Goal: Task Accomplishment & Management: Use online tool/utility

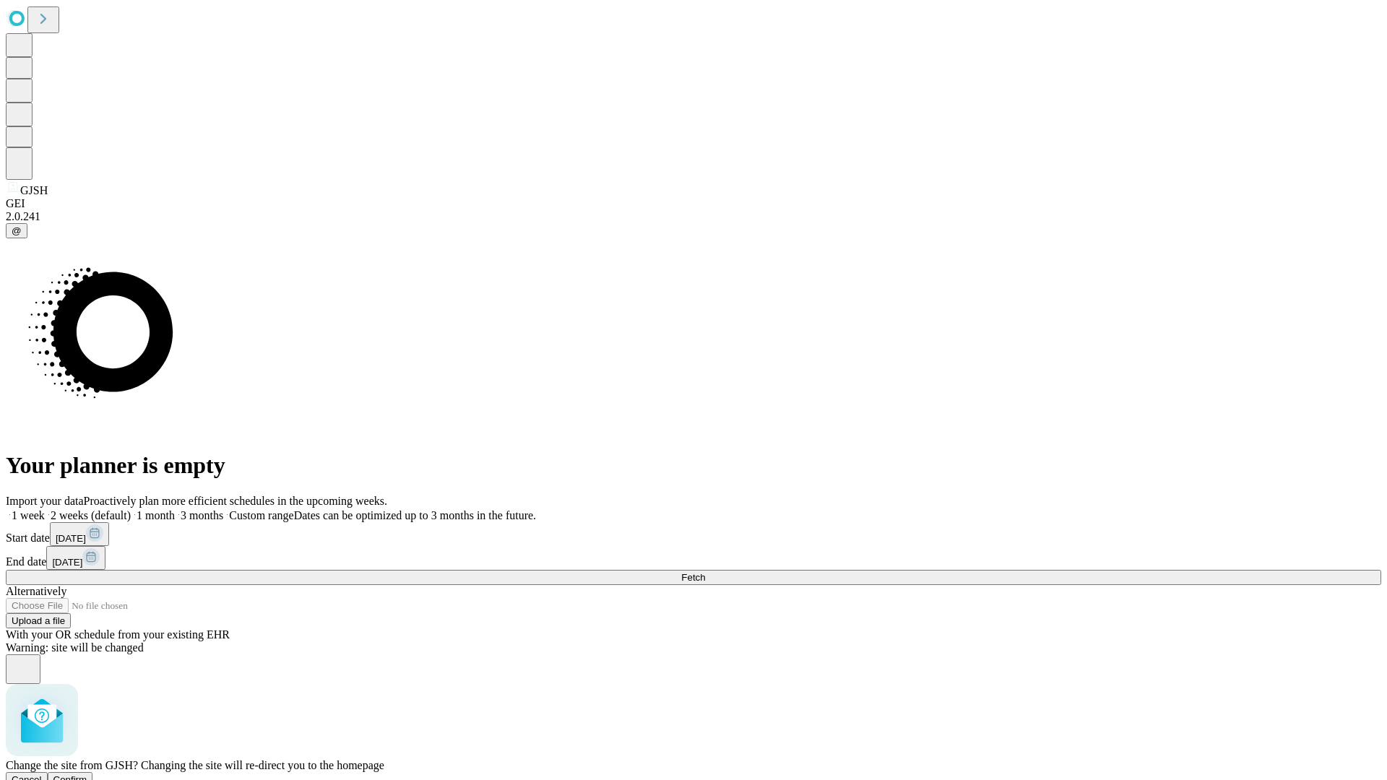
click at [87, 775] on span "Confirm" at bounding box center [70, 780] width 34 height 11
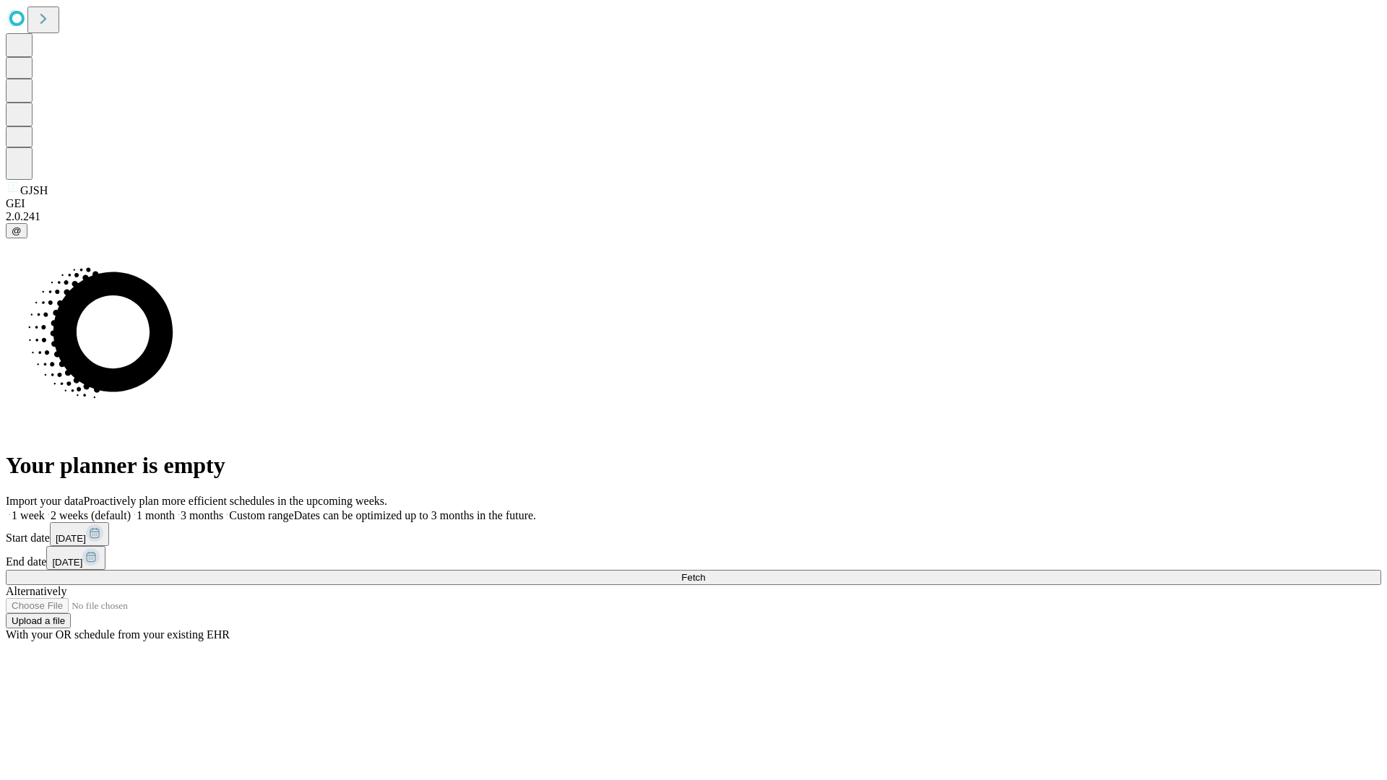
click at [45, 509] on label "1 week" at bounding box center [25, 515] width 39 height 12
click at [705, 572] on span "Fetch" at bounding box center [693, 577] width 24 height 11
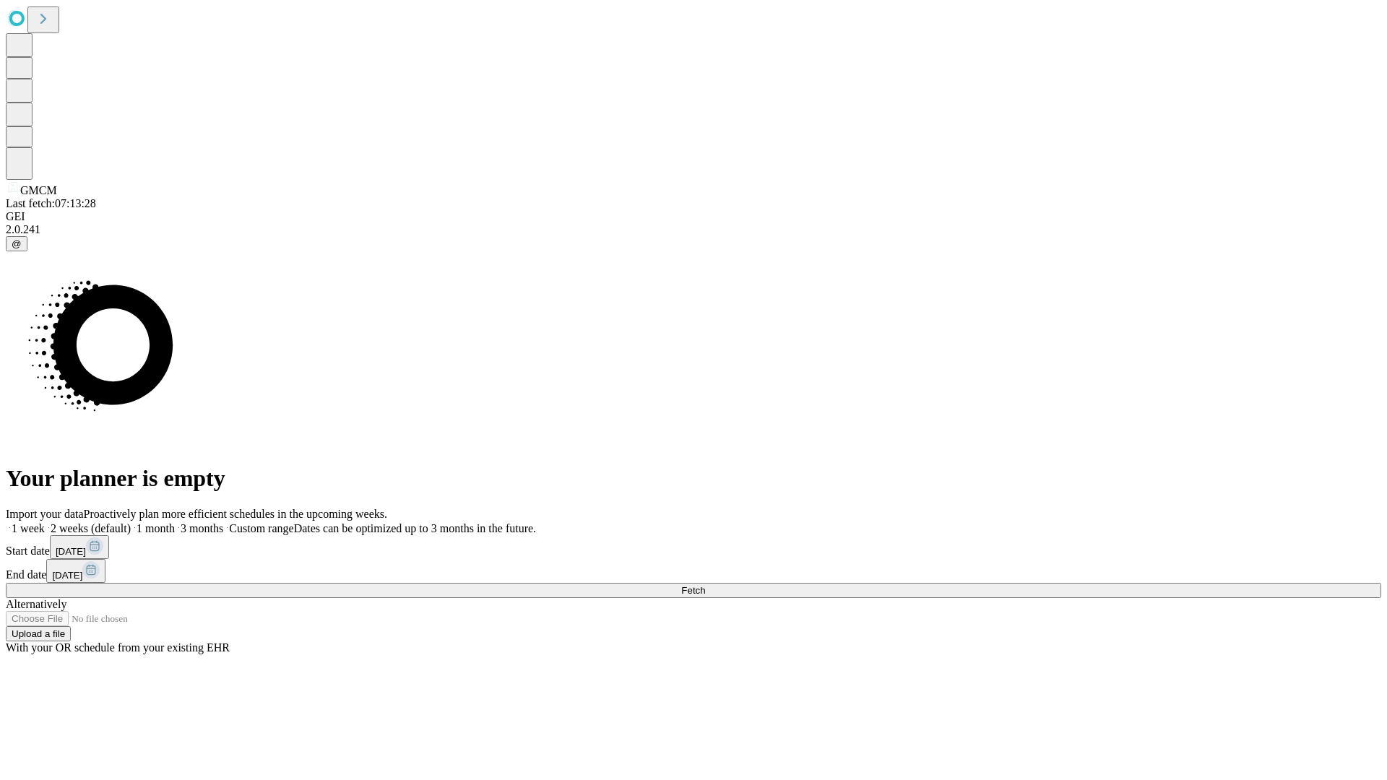
click at [45, 522] on label "1 week" at bounding box center [25, 528] width 39 height 12
click at [705, 585] on span "Fetch" at bounding box center [693, 590] width 24 height 11
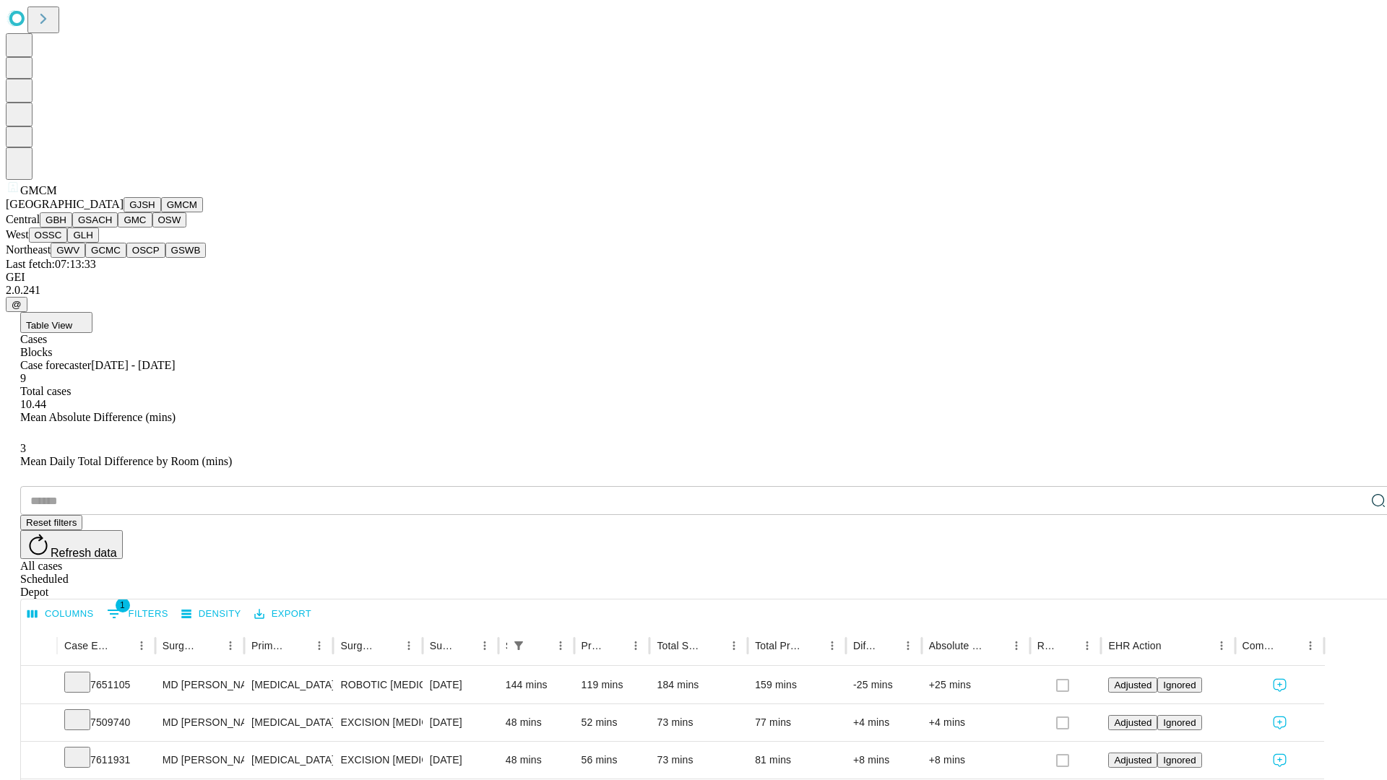
click at [72, 228] on button "GBH" at bounding box center [56, 219] width 33 height 15
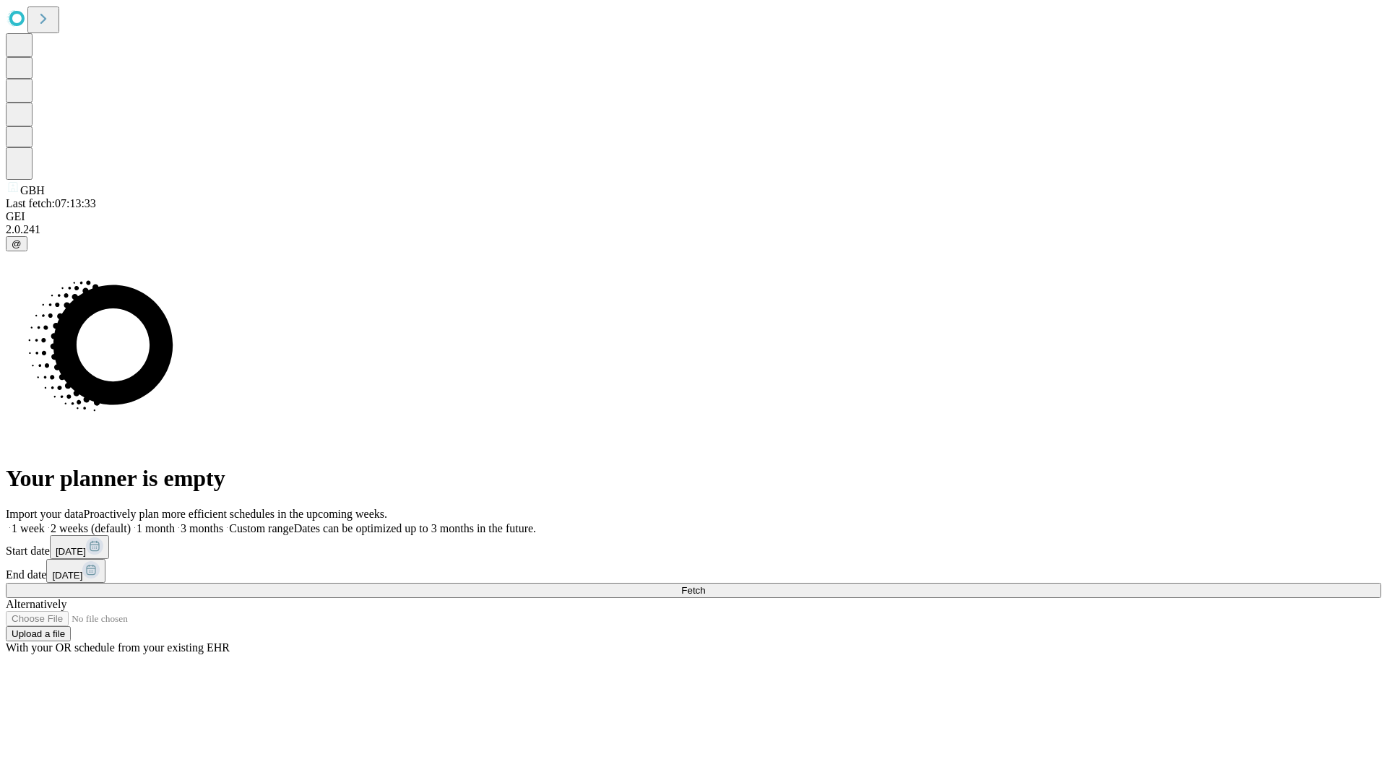
click at [45, 522] on label "1 week" at bounding box center [25, 528] width 39 height 12
click at [705, 585] on span "Fetch" at bounding box center [693, 590] width 24 height 11
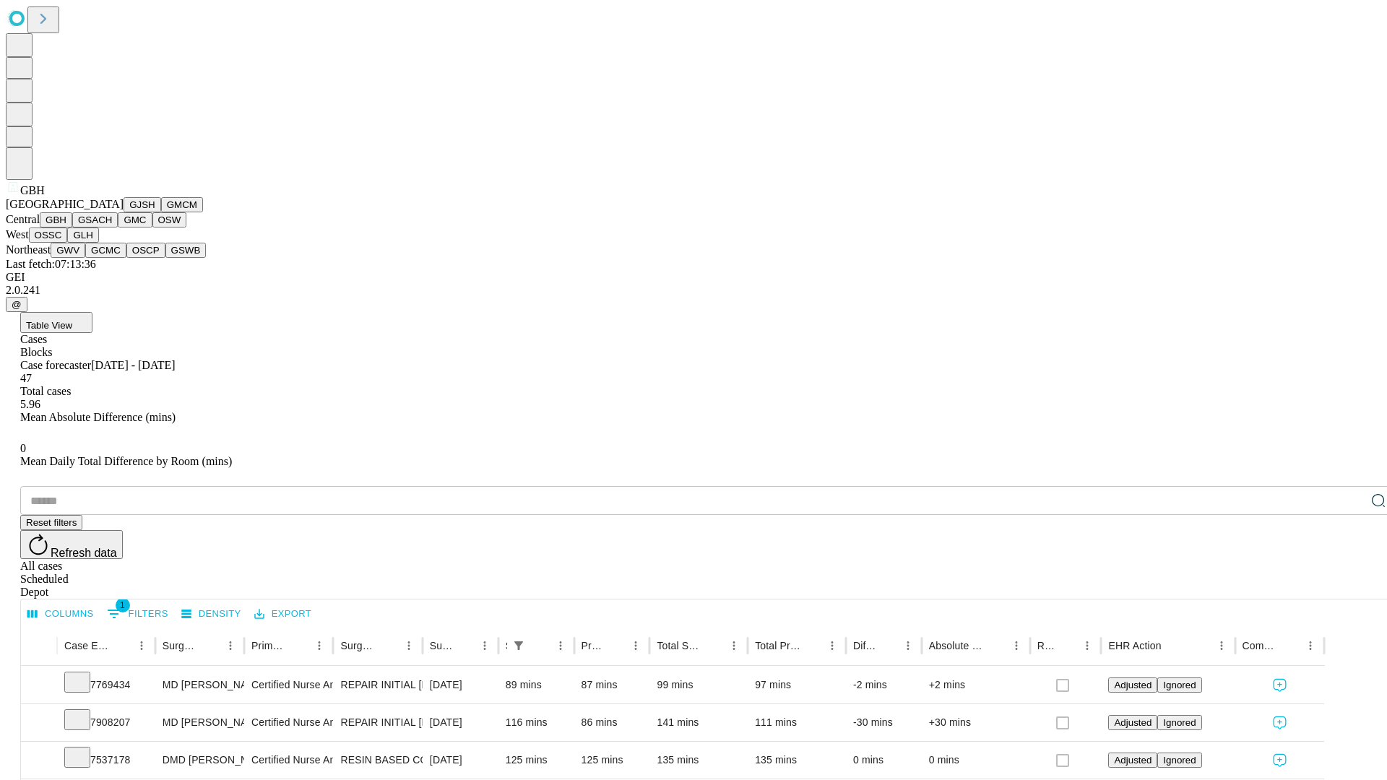
click at [112, 228] on button "GSACH" at bounding box center [95, 219] width 46 height 15
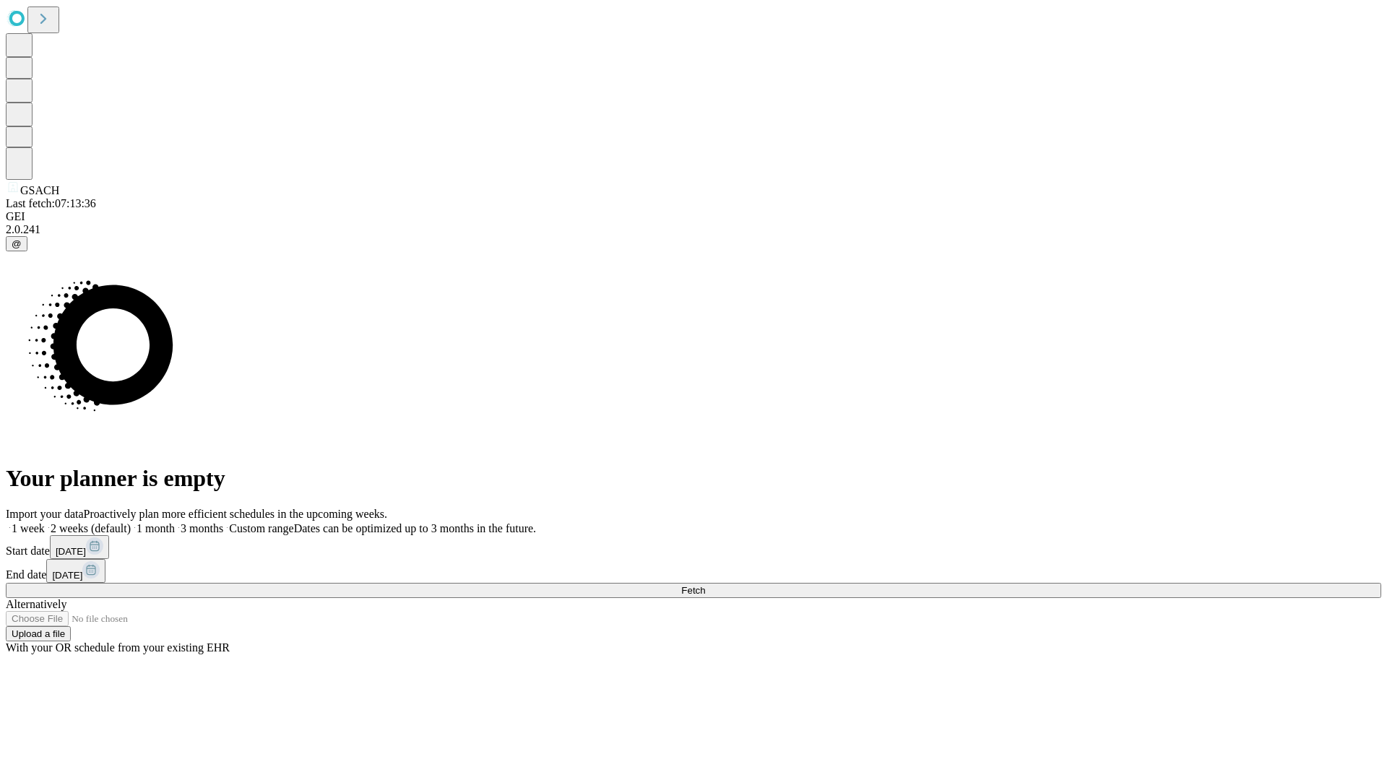
click at [705, 585] on span "Fetch" at bounding box center [693, 590] width 24 height 11
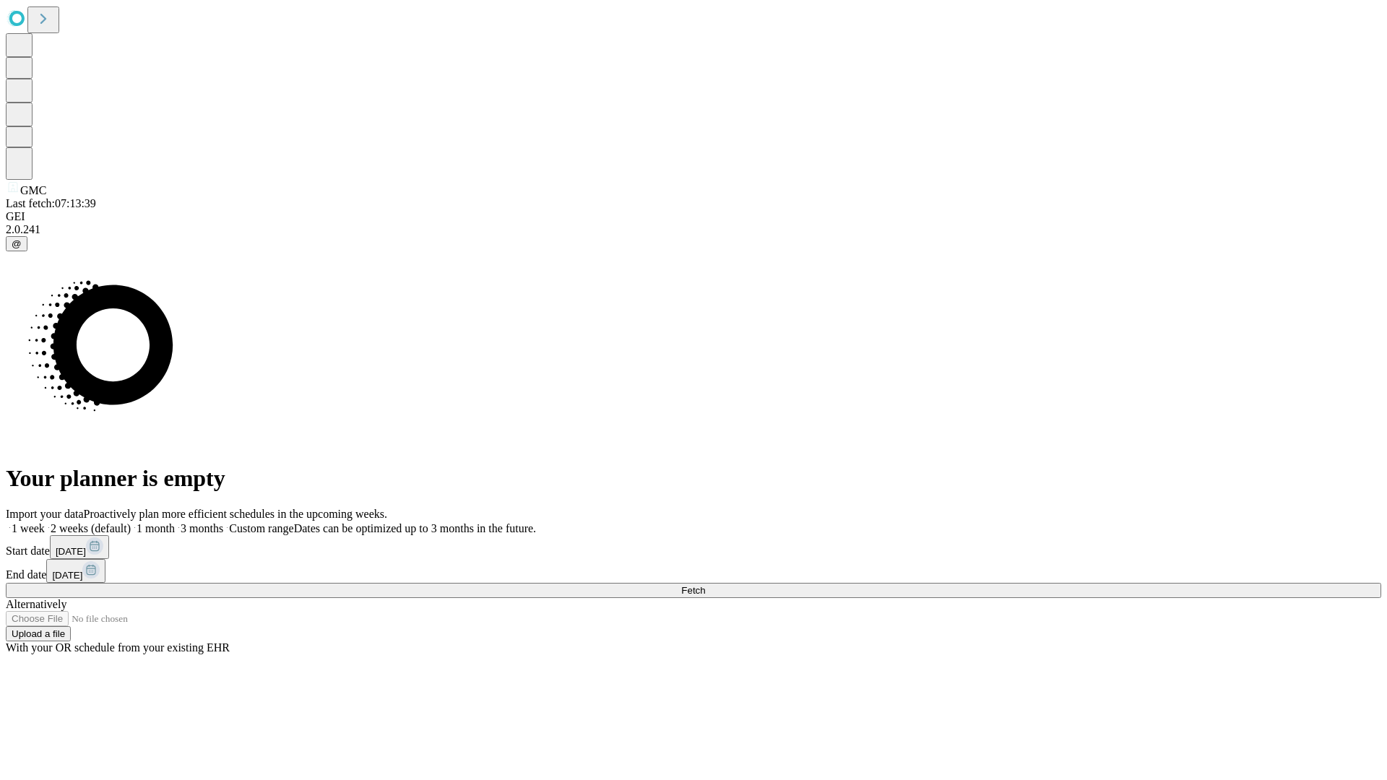
click at [45, 522] on label "1 week" at bounding box center [25, 528] width 39 height 12
click at [705, 585] on span "Fetch" at bounding box center [693, 590] width 24 height 11
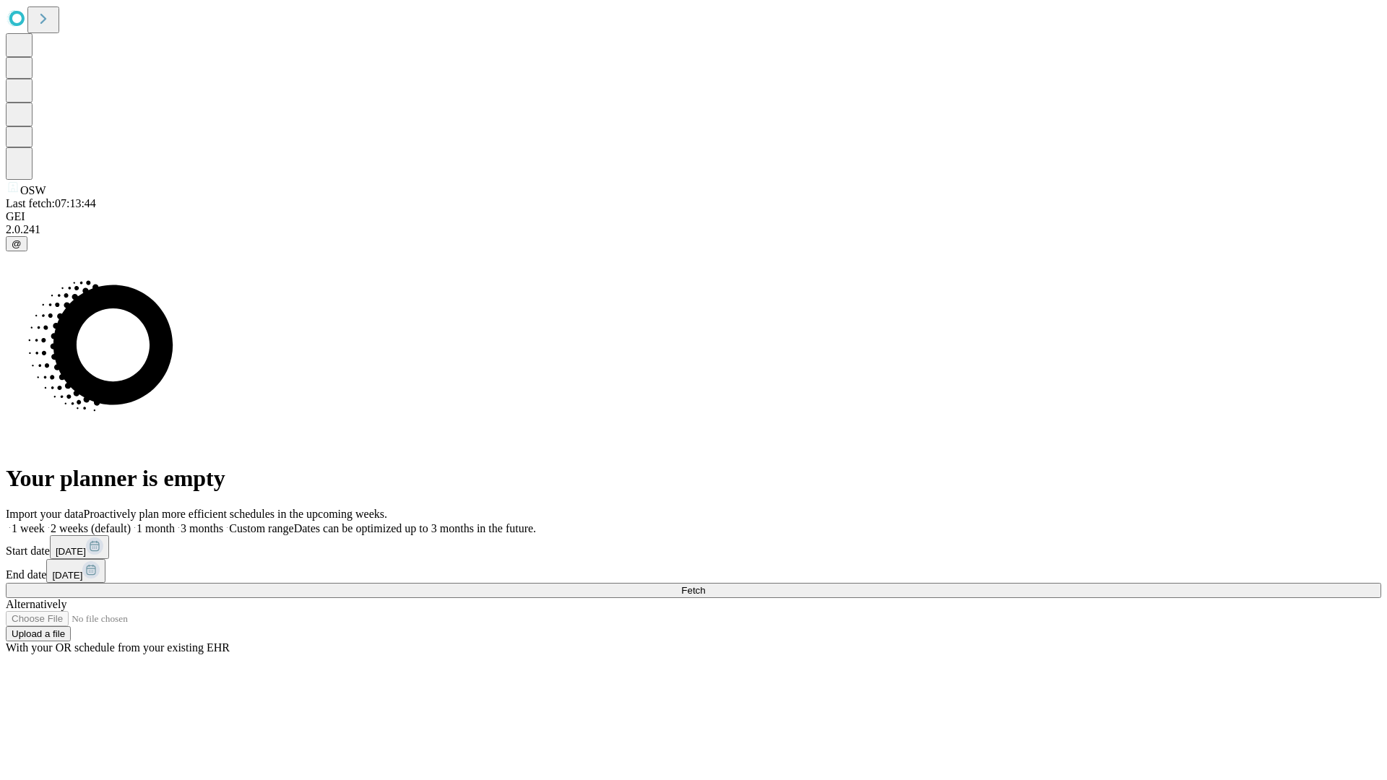
click at [45, 522] on label "1 week" at bounding box center [25, 528] width 39 height 12
click at [705, 585] on span "Fetch" at bounding box center [693, 590] width 24 height 11
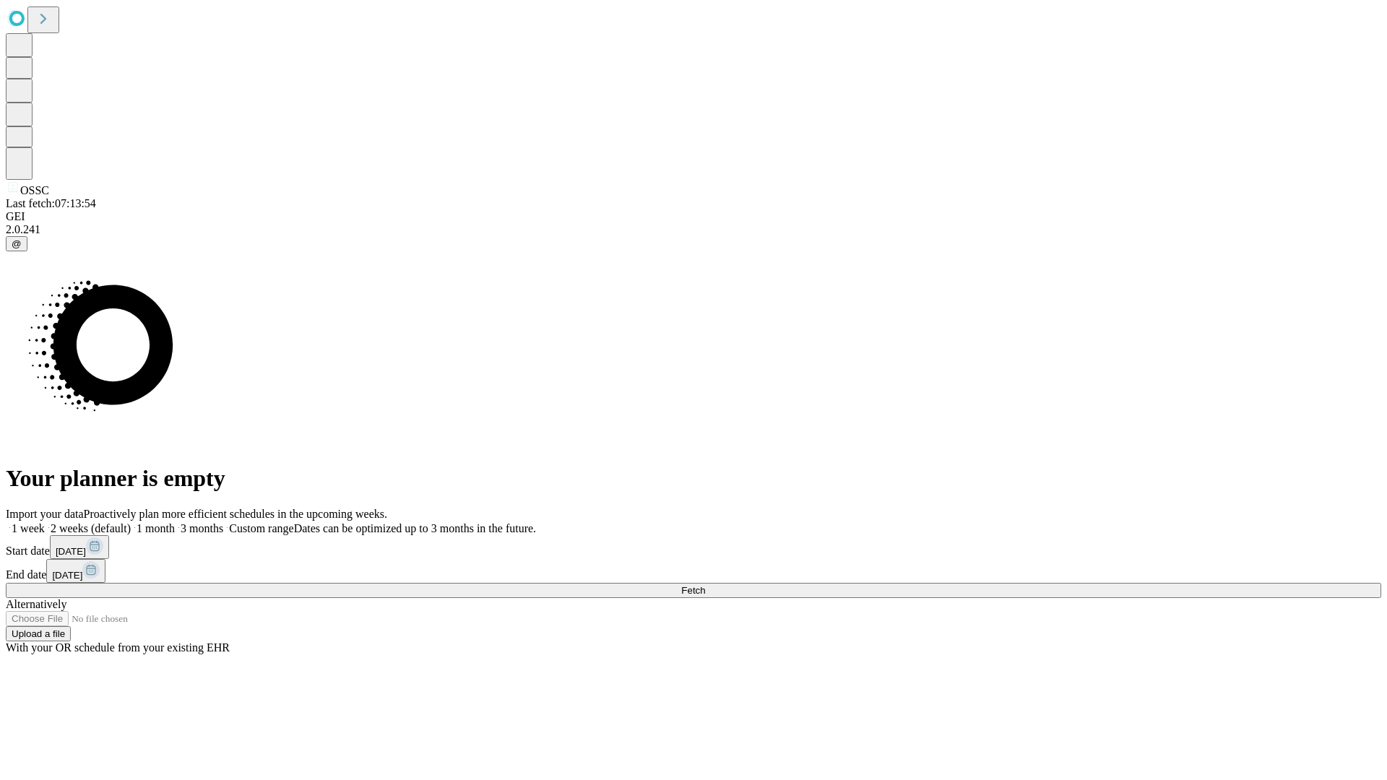
click at [45, 522] on label "1 week" at bounding box center [25, 528] width 39 height 12
click at [705, 585] on span "Fetch" at bounding box center [693, 590] width 24 height 11
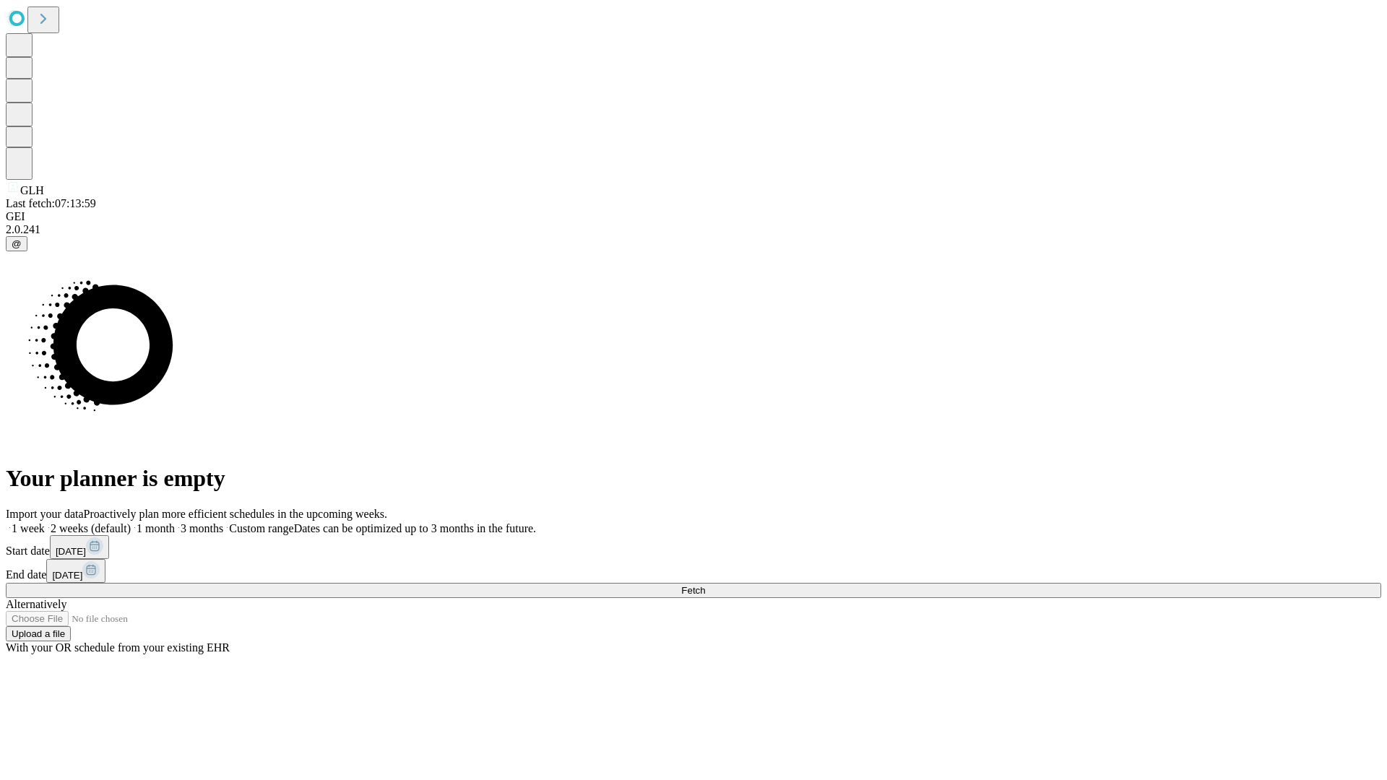
click at [45, 522] on label "1 week" at bounding box center [25, 528] width 39 height 12
click at [705, 585] on span "Fetch" at bounding box center [693, 590] width 24 height 11
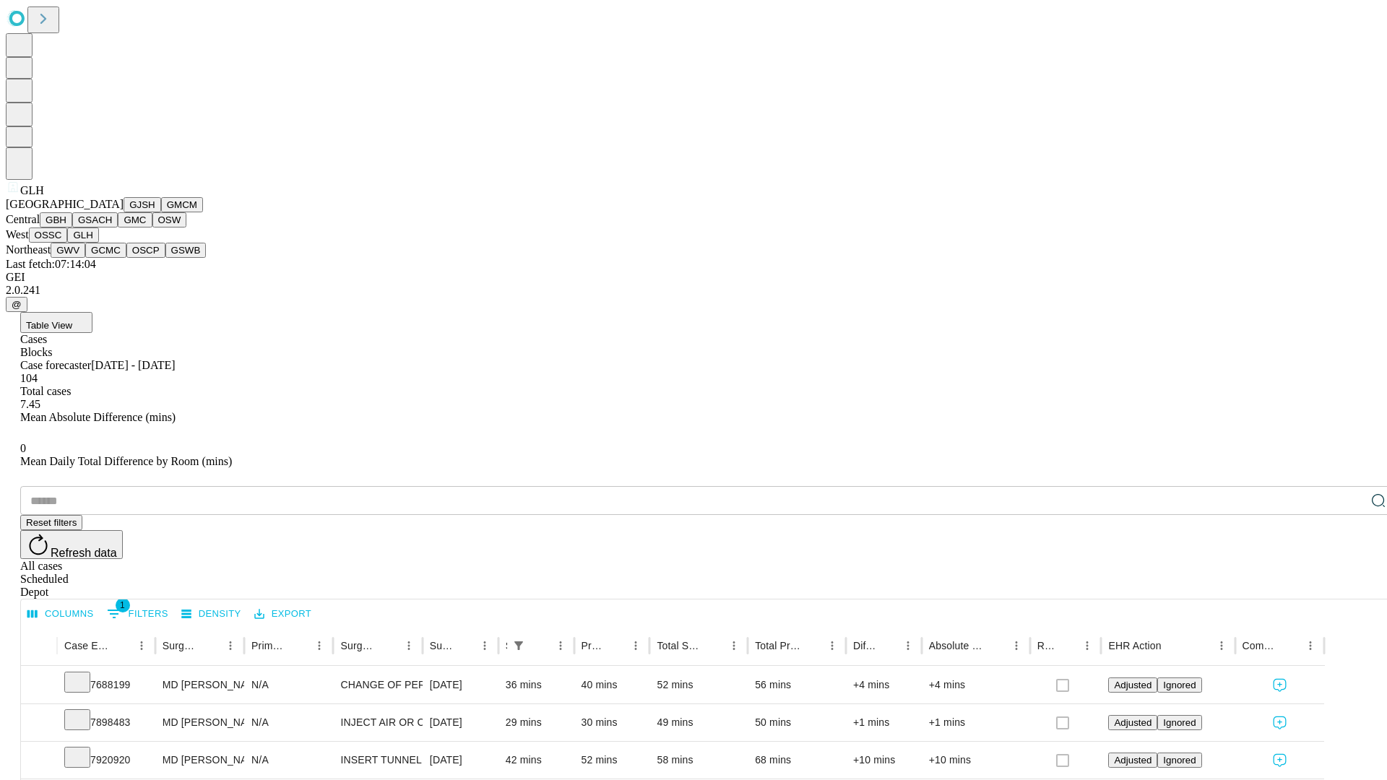
click at [85, 258] on button "GWV" at bounding box center [68, 250] width 35 height 15
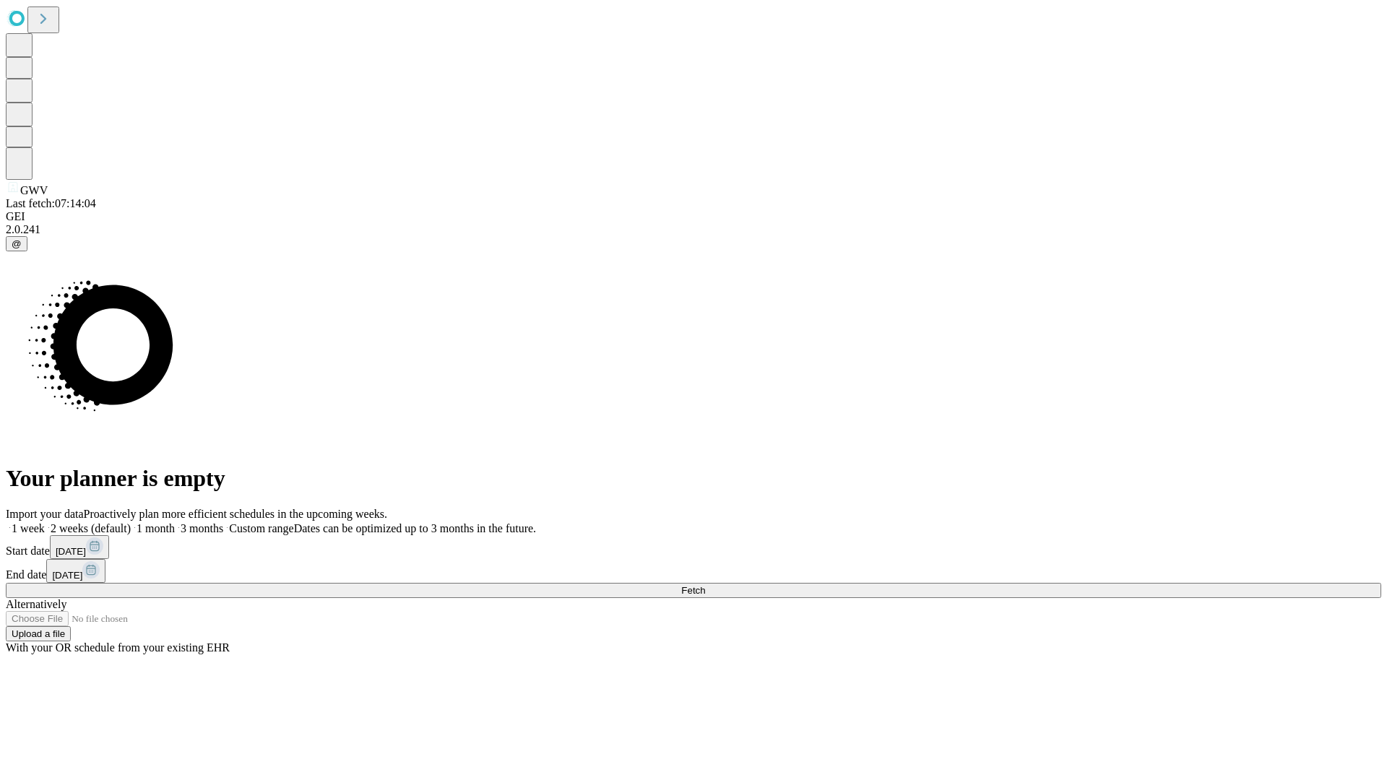
click at [45, 522] on label "1 week" at bounding box center [25, 528] width 39 height 12
click at [705, 585] on span "Fetch" at bounding box center [693, 590] width 24 height 11
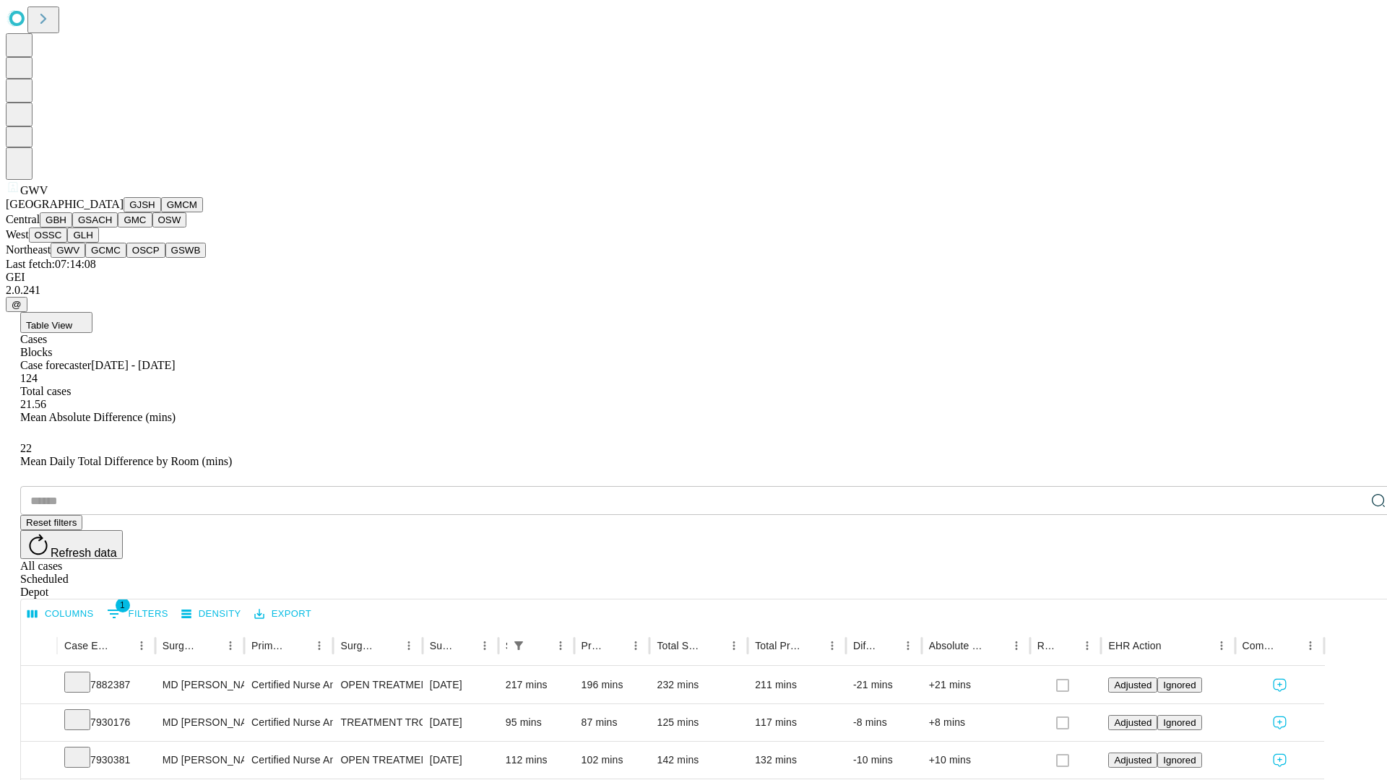
click at [112, 258] on button "GCMC" at bounding box center [105, 250] width 41 height 15
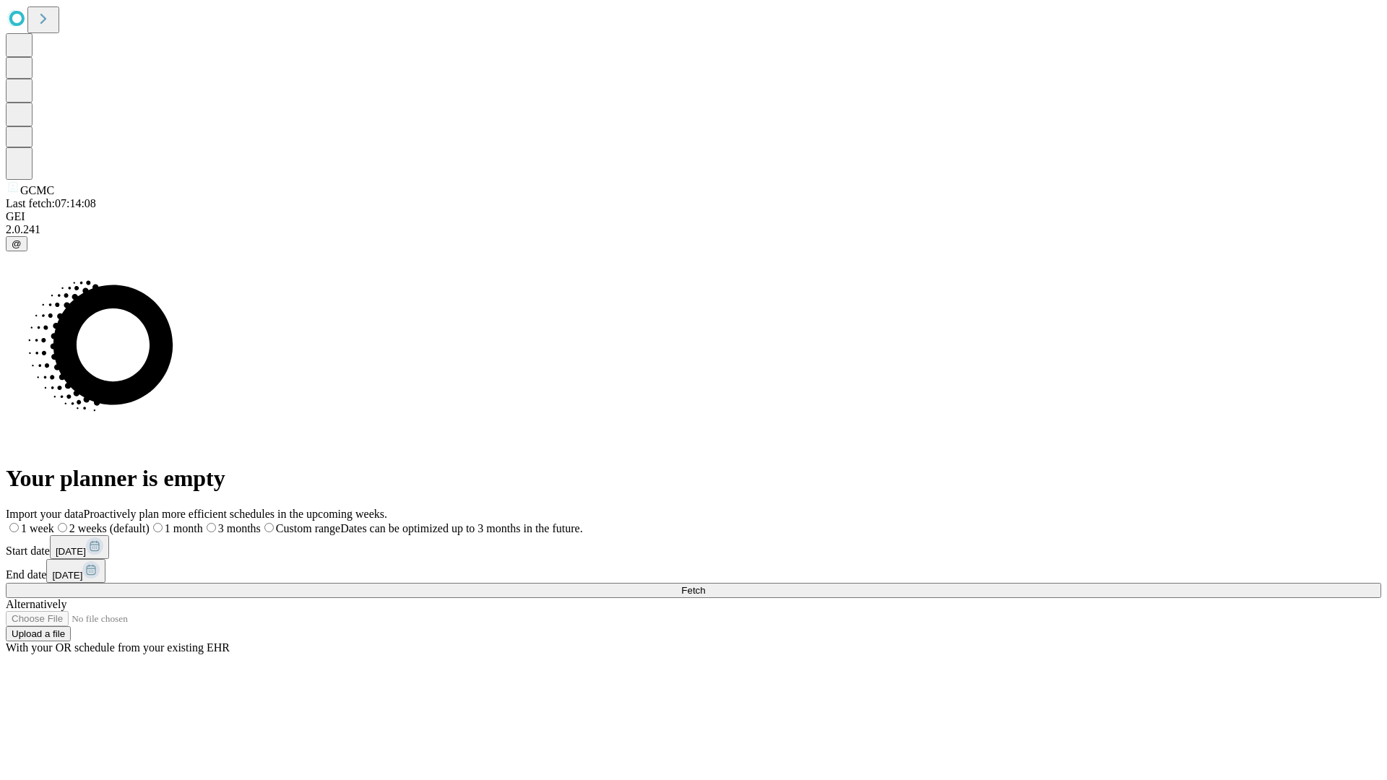
click at [54, 522] on label "1 week" at bounding box center [30, 528] width 48 height 12
click at [705, 585] on span "Fetch" at bounding box center [693, 590] width 24 height 11
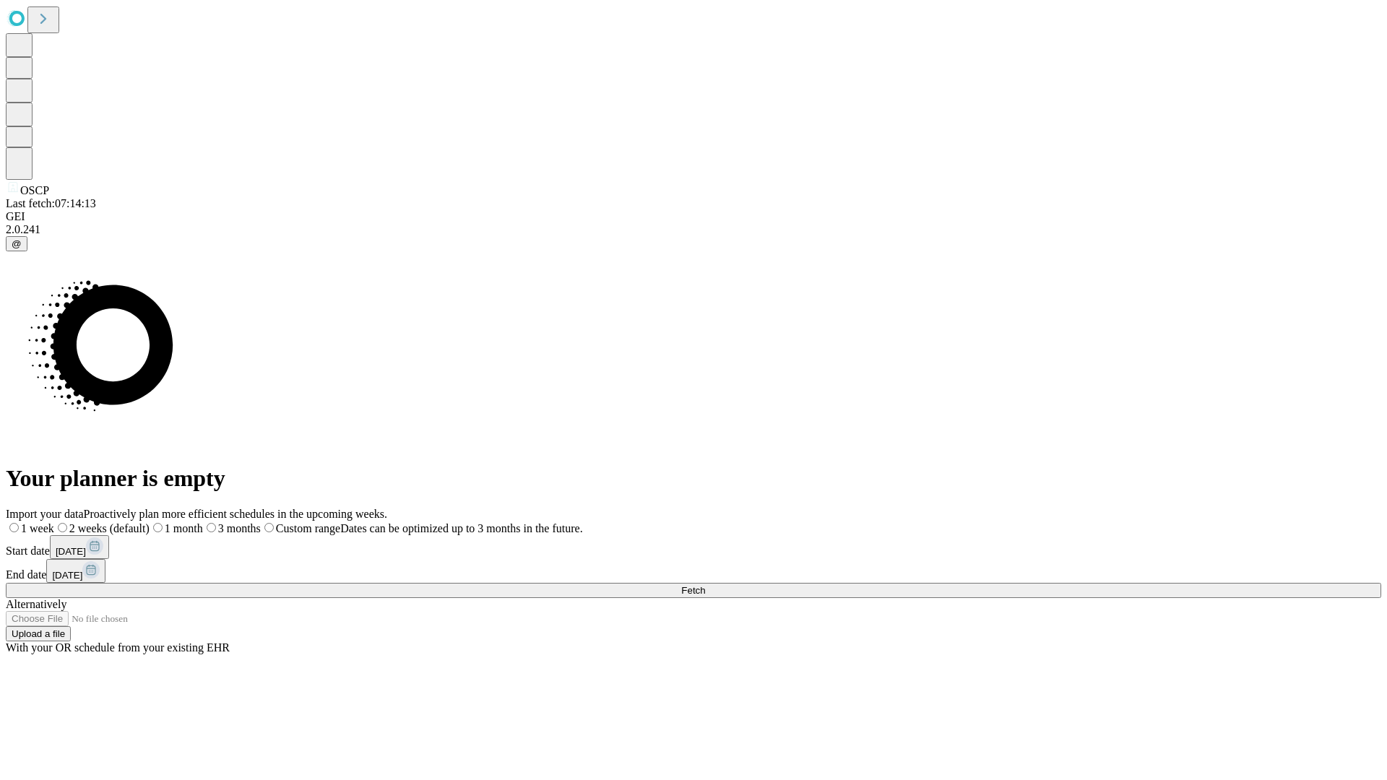
click at [54, 522] on label "1 week" at bounding box center [30, 528] width 48 height 12
click at [705, 585] on span "Fetch" at bounding box center [693, 590] width 24 height 11
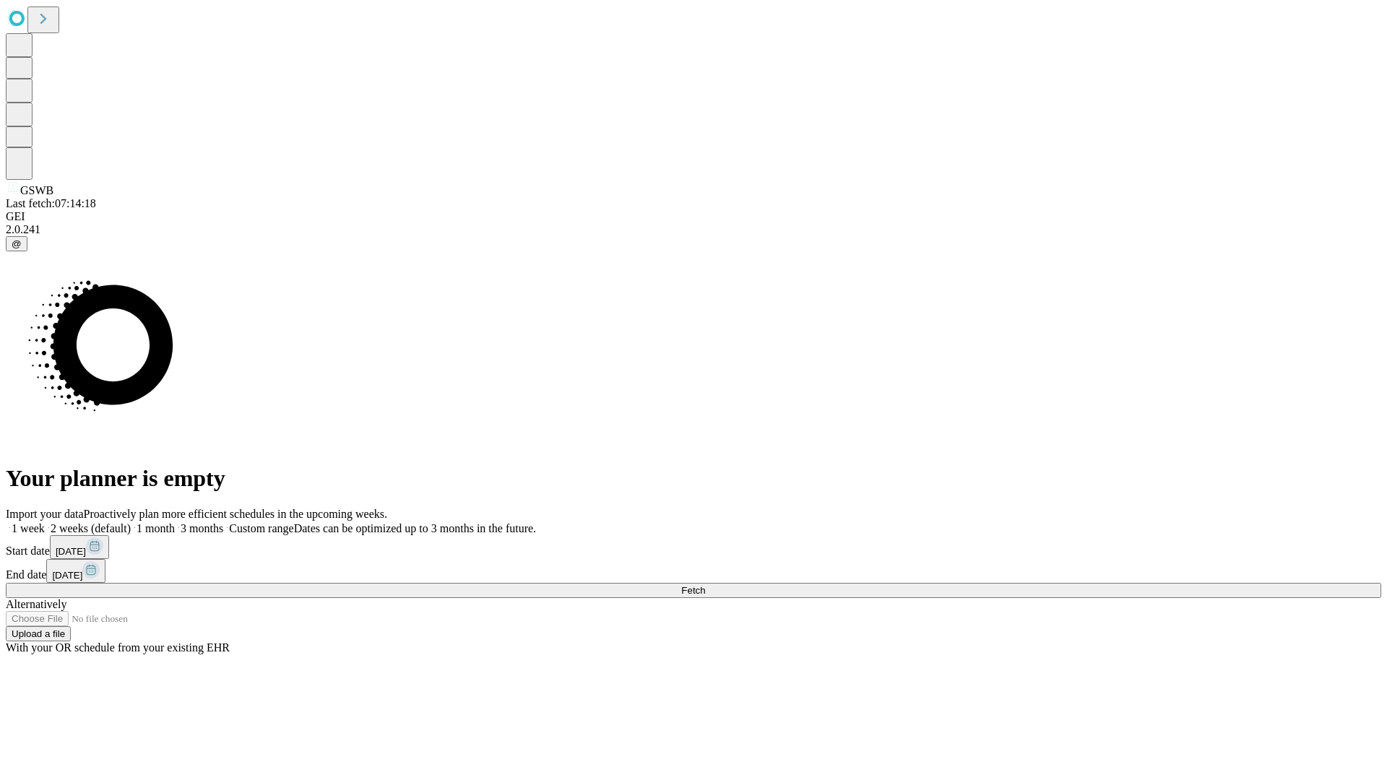
click at [45, 522] on label "1 week" at bounding box center [25, 528] width 39 height 12
click at [705, 585] on span "Fetch" at bounding box center [693, 590] width 24 height 11
